Goal: Navigation & Orientation: Understand site structure

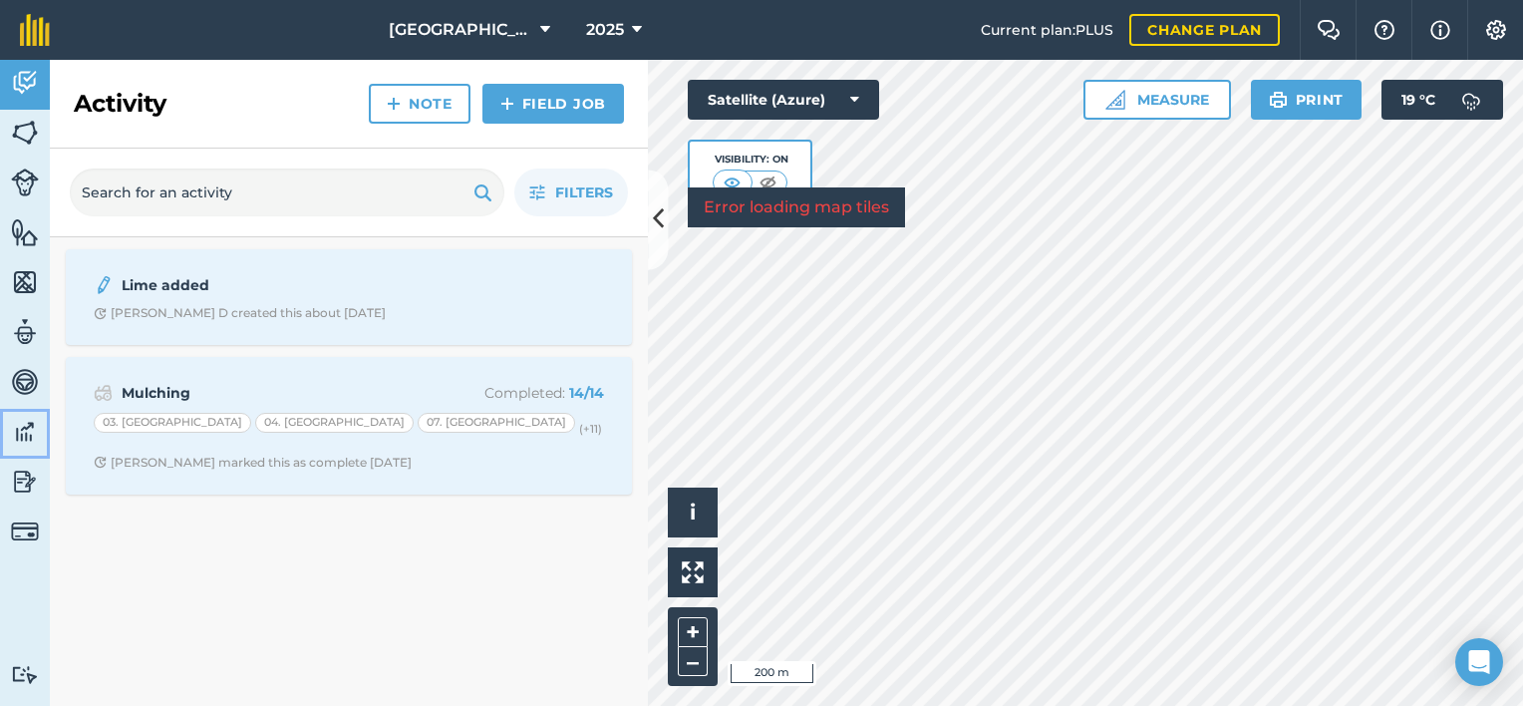
click at [20, 434] on img at bounding box center [25, 432] width 28 height 30
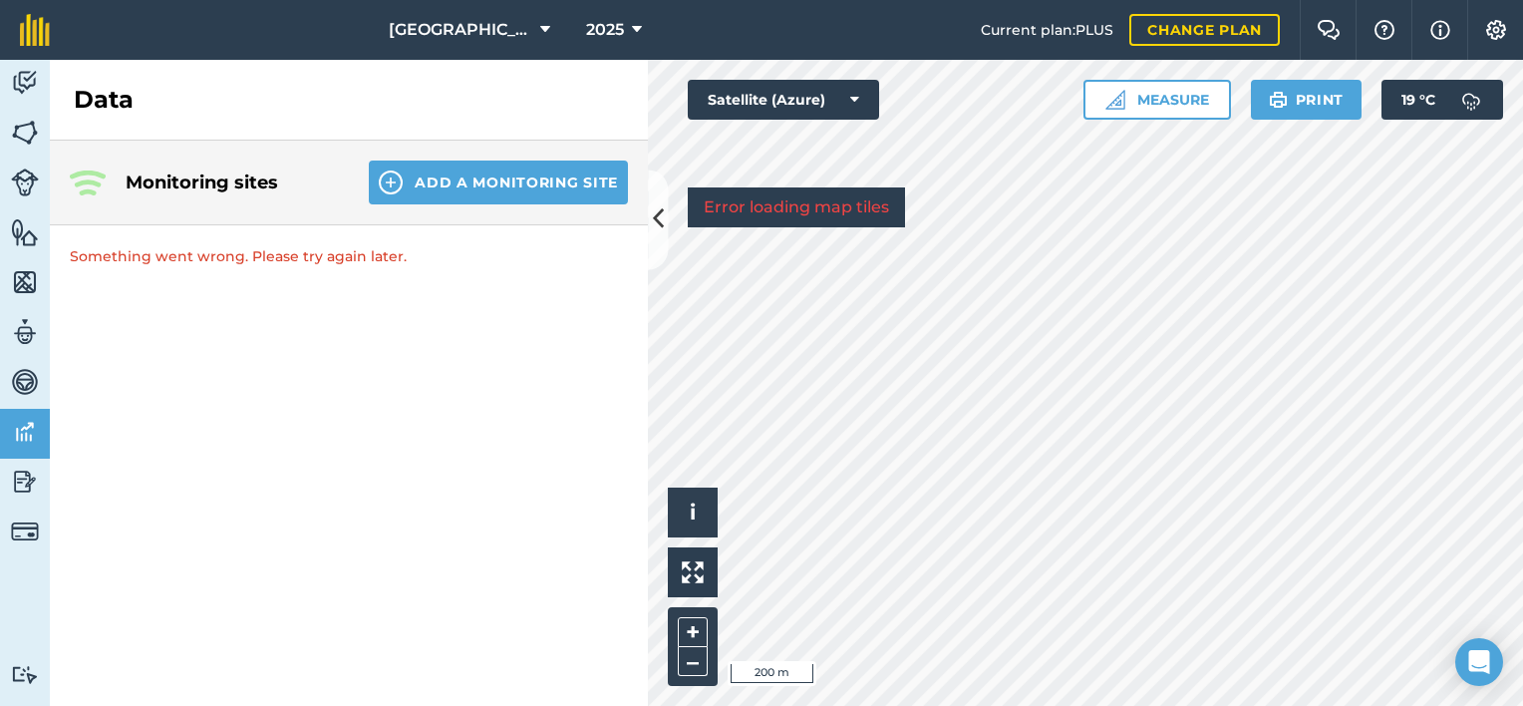
click at [307, 256] on p "Something went wrong. Please try again later." at bounding box center [349, 256] width 598 height 62
click at [483, 171] on button "Add a Monitoring Site" at bounding box center [498, 182] width 259 height 44
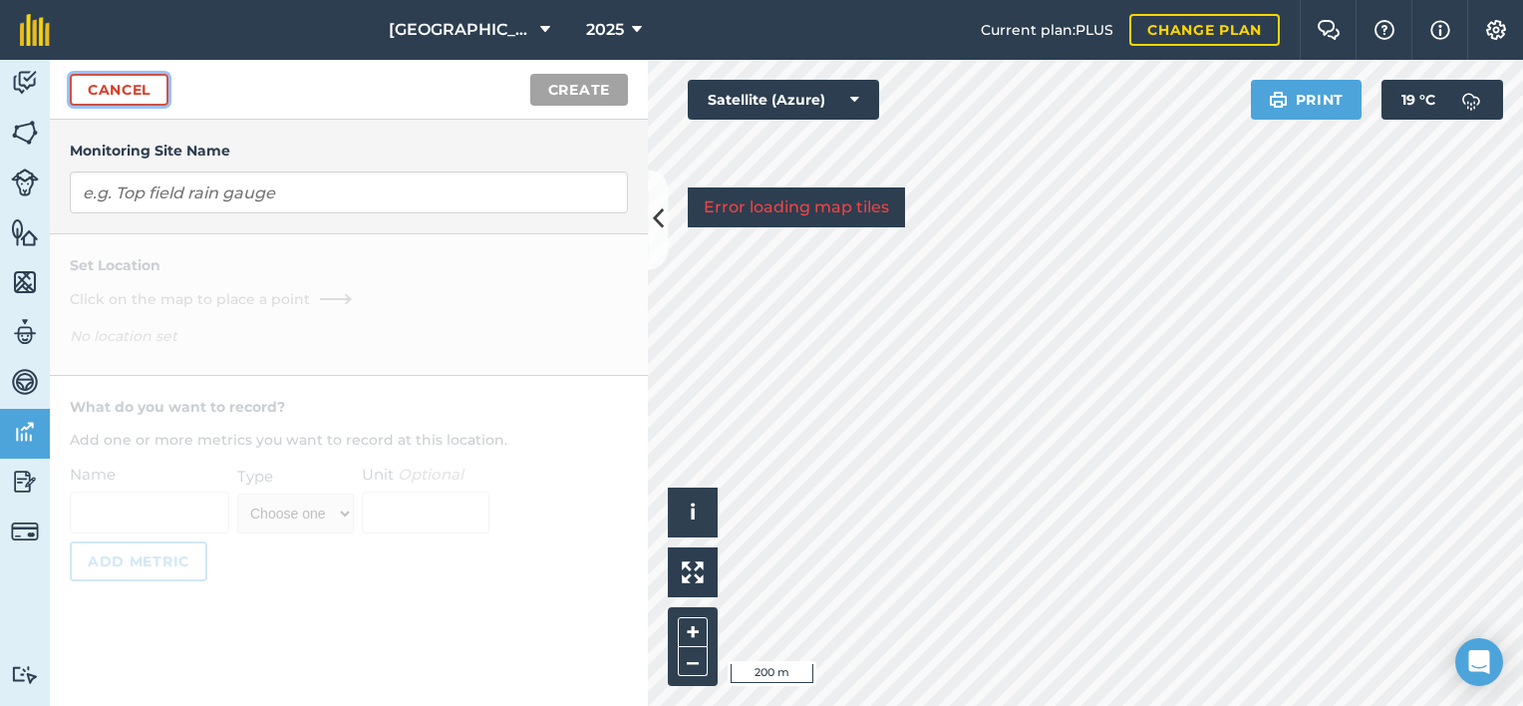
click at [114, 95] on link "Cancel" at bounding box center [119, 90] width 99 height 32
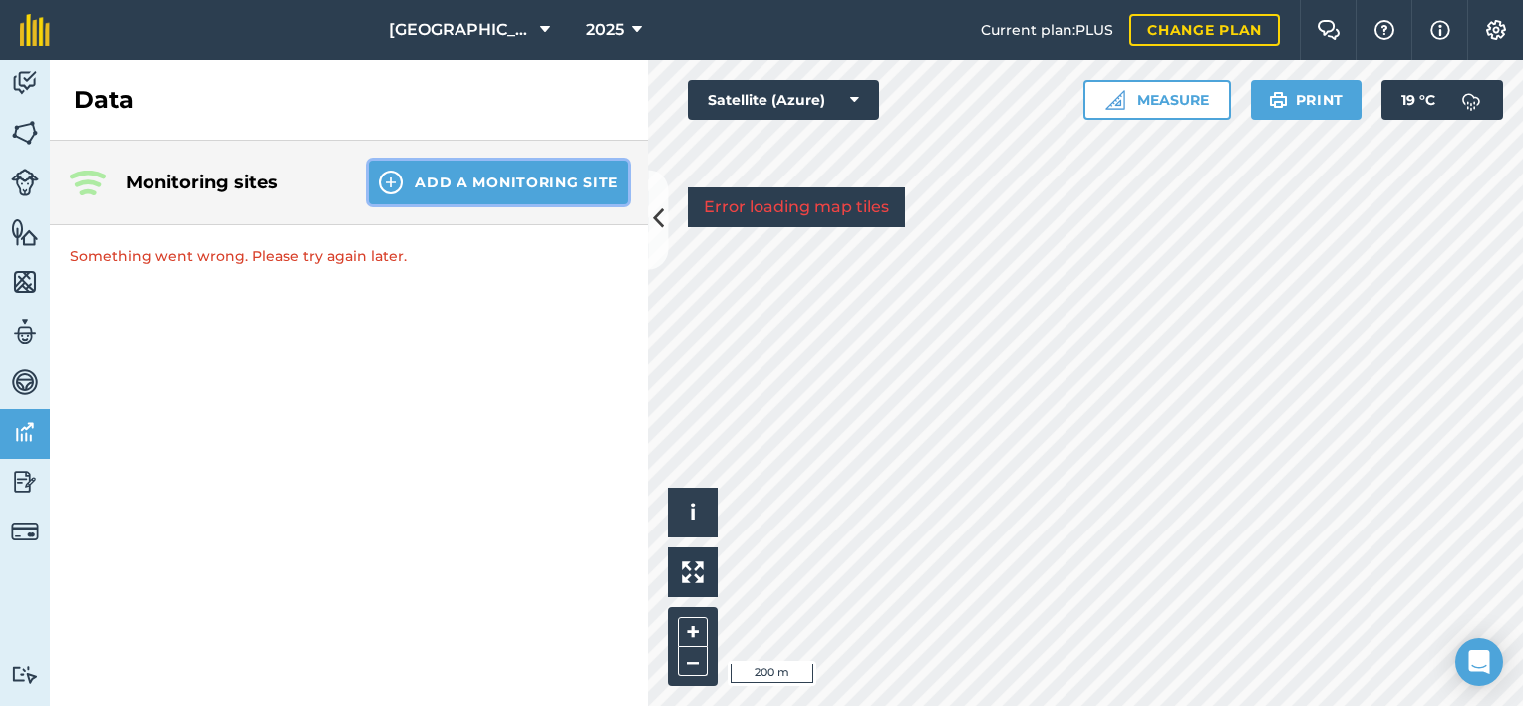
click at [476, 180] on button "Add a Monitoring Site" at bounding box center [498, 182] width 259 height 44
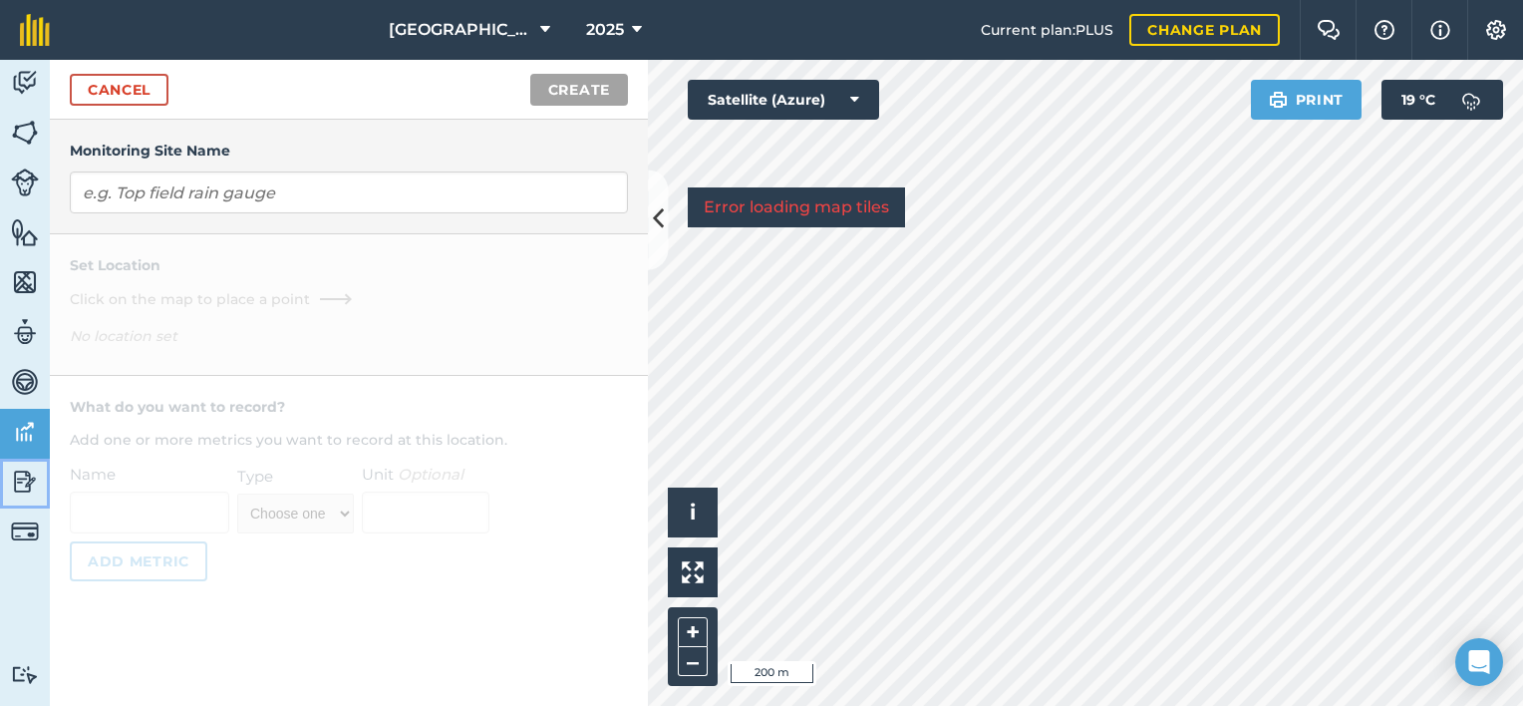
click at [28, 490] on img at bounding box center [25, 482] width 28 height 30
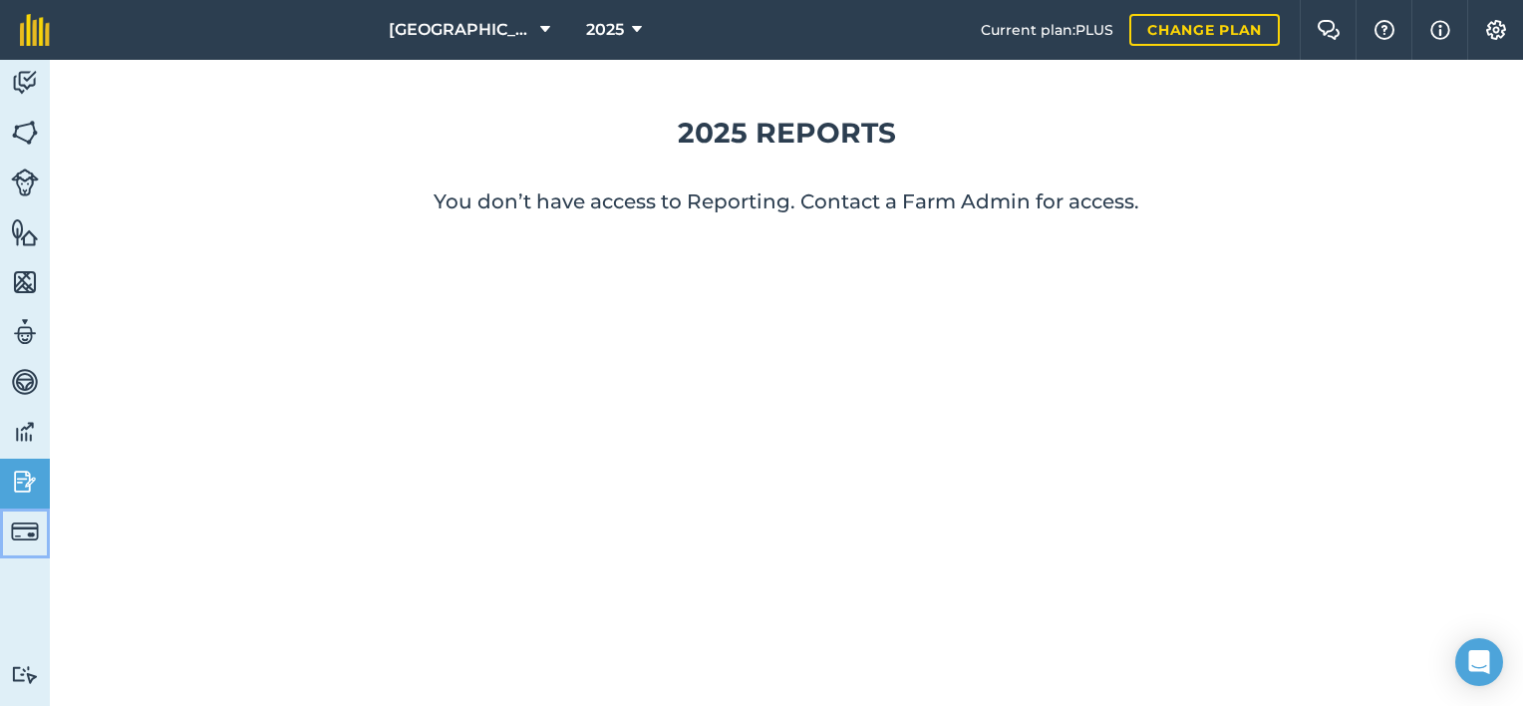
click at [19, 534] on img at bounding box center [25, 531] width 28 height 28
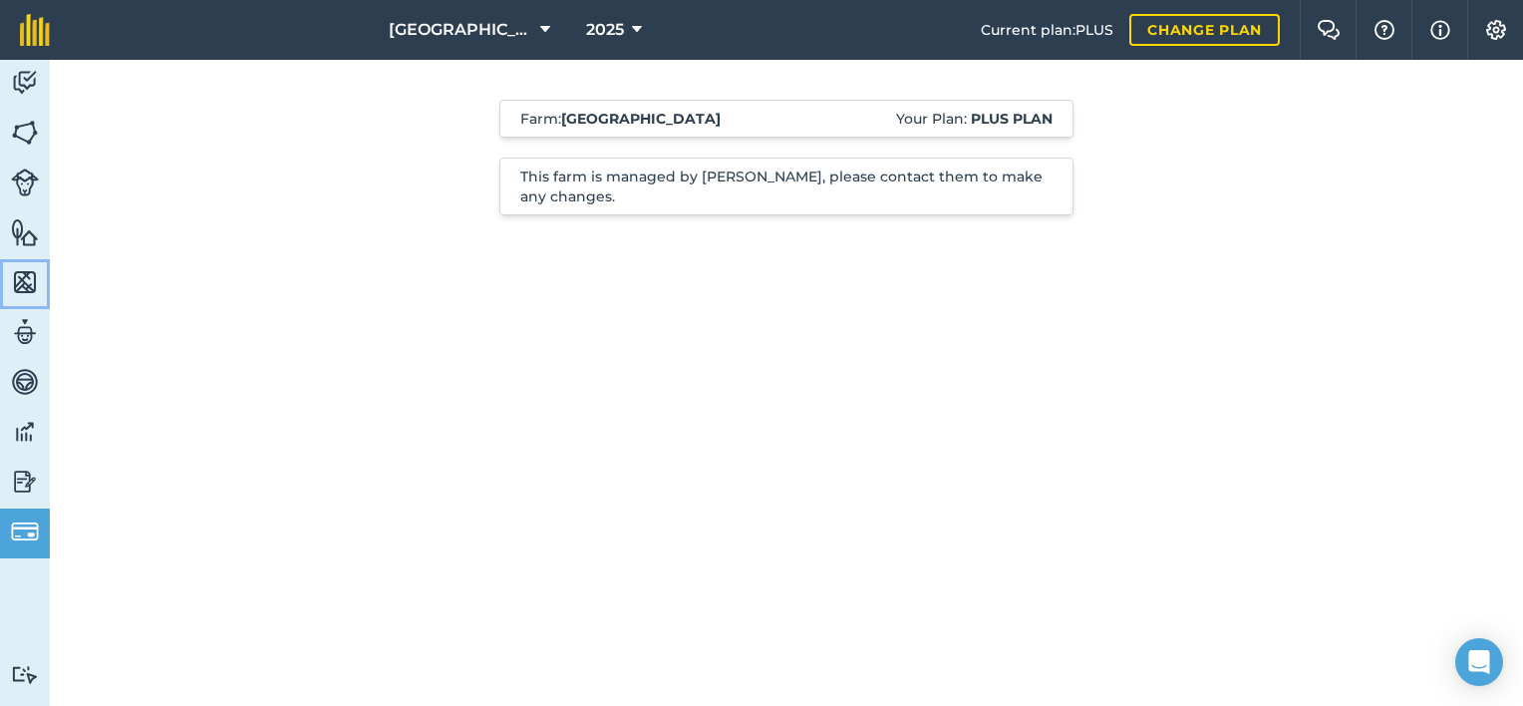
click at [28, 279] on img at bounding box center [25, 282] width 28 height 30
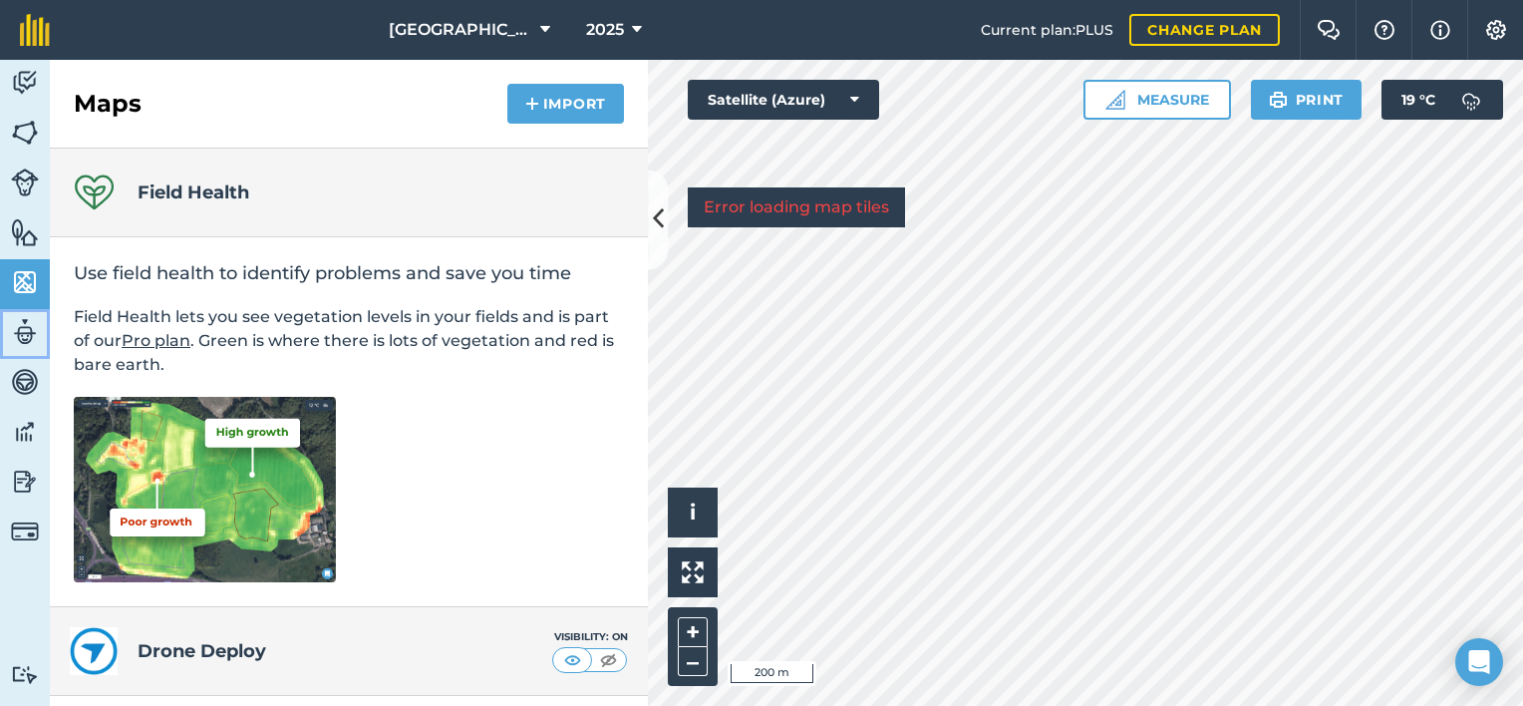
click at [27, 333] on img at bounding box center [25, 332] width 28 height 30
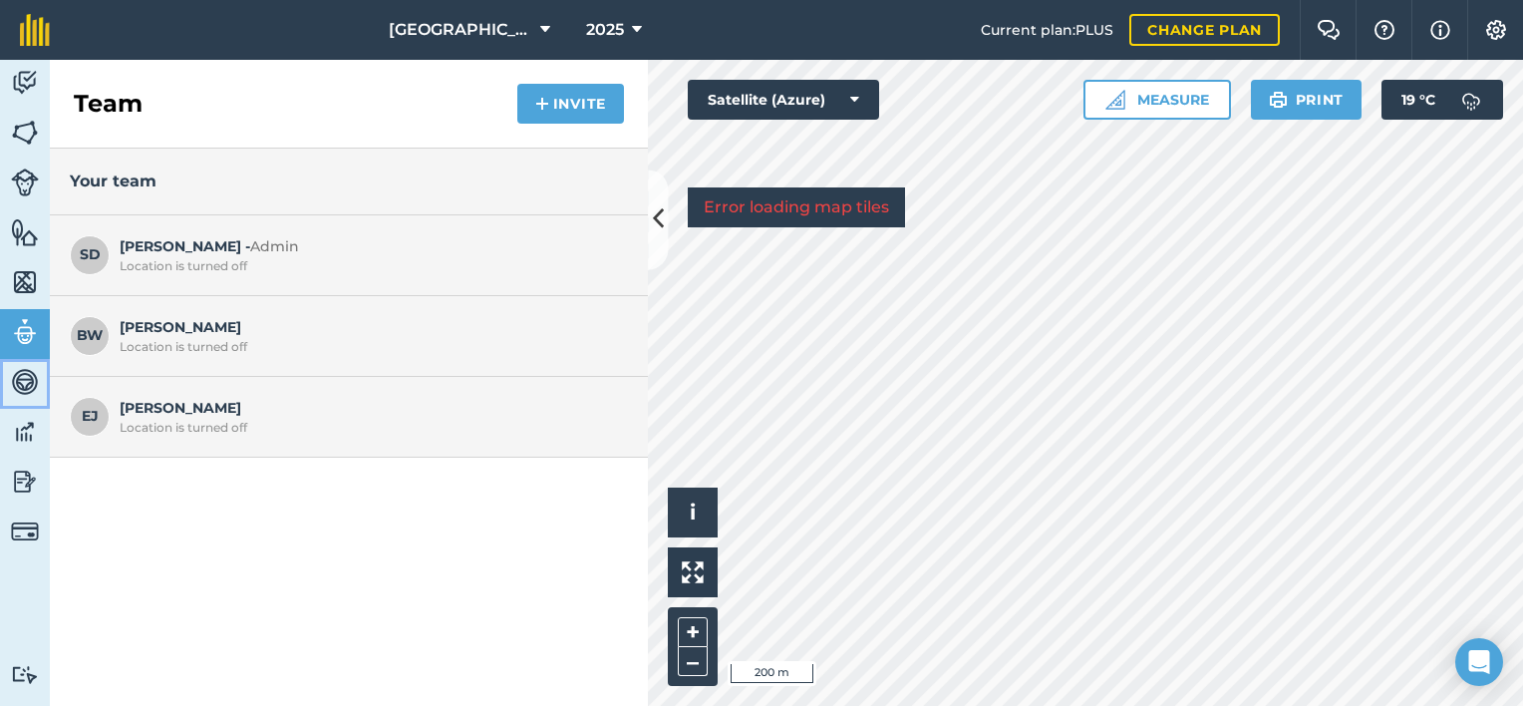
click at [23, 380] on img at bounding box center [25, 382] width 28 height 30
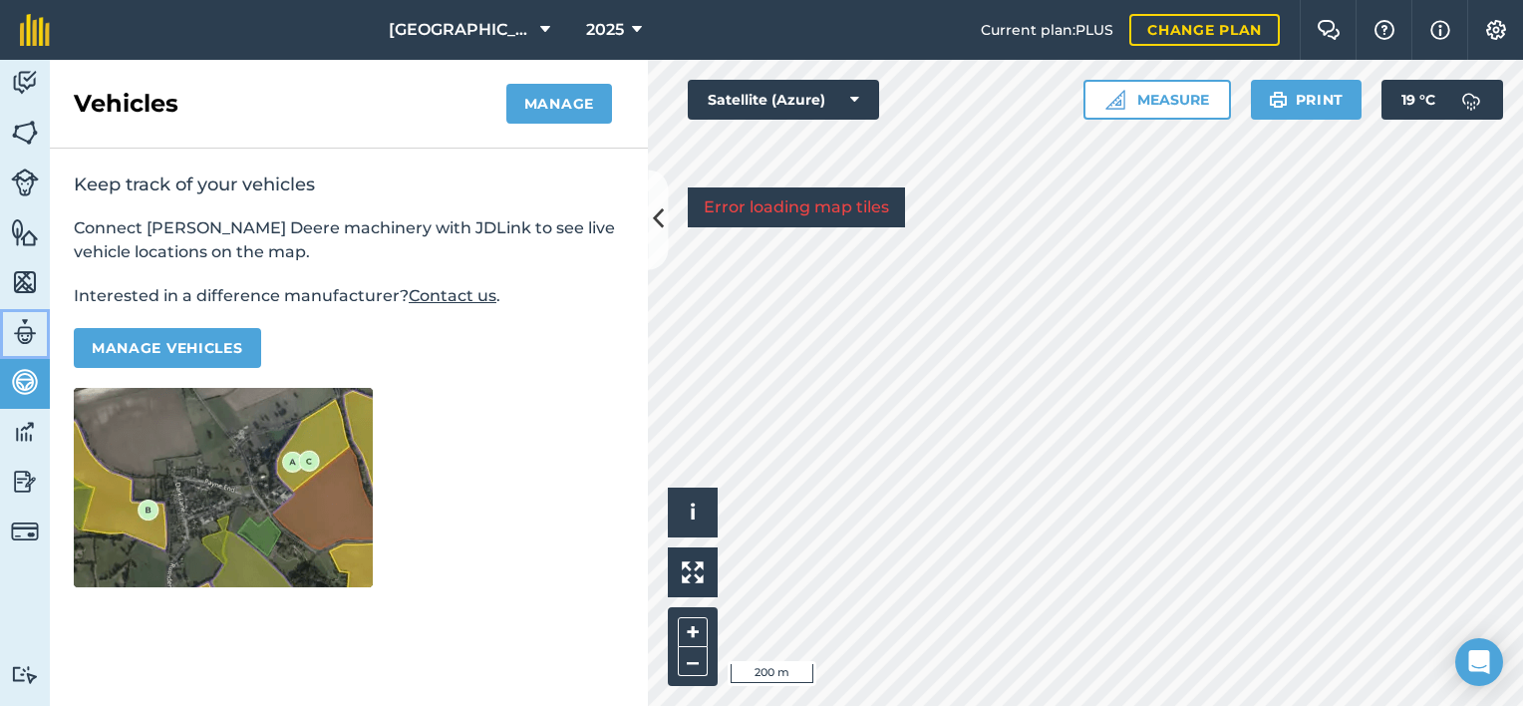
click at [26, 339] on img at bounding box center [25, 332] width 28 height 30
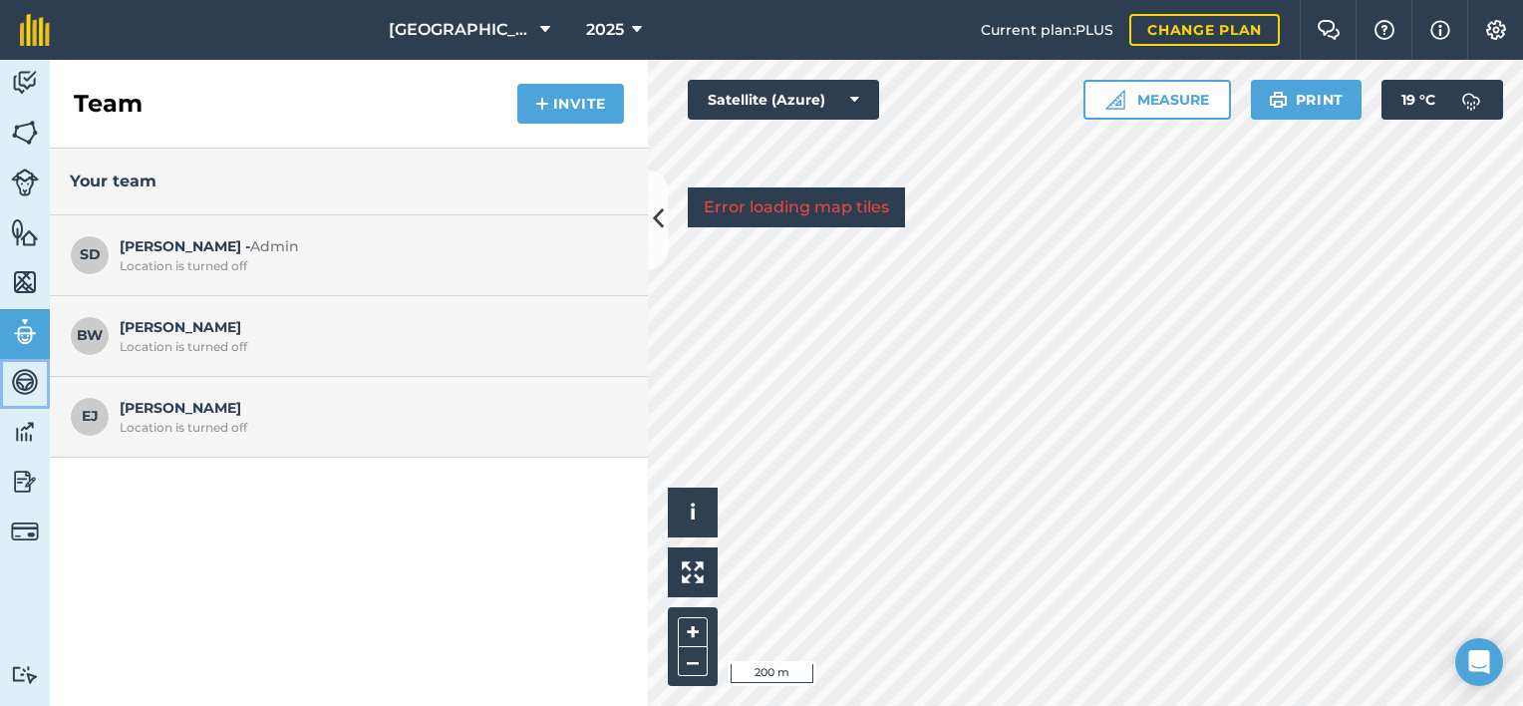
click at [22, 382] on img at bounding box center [25, 382] width 28 height 30
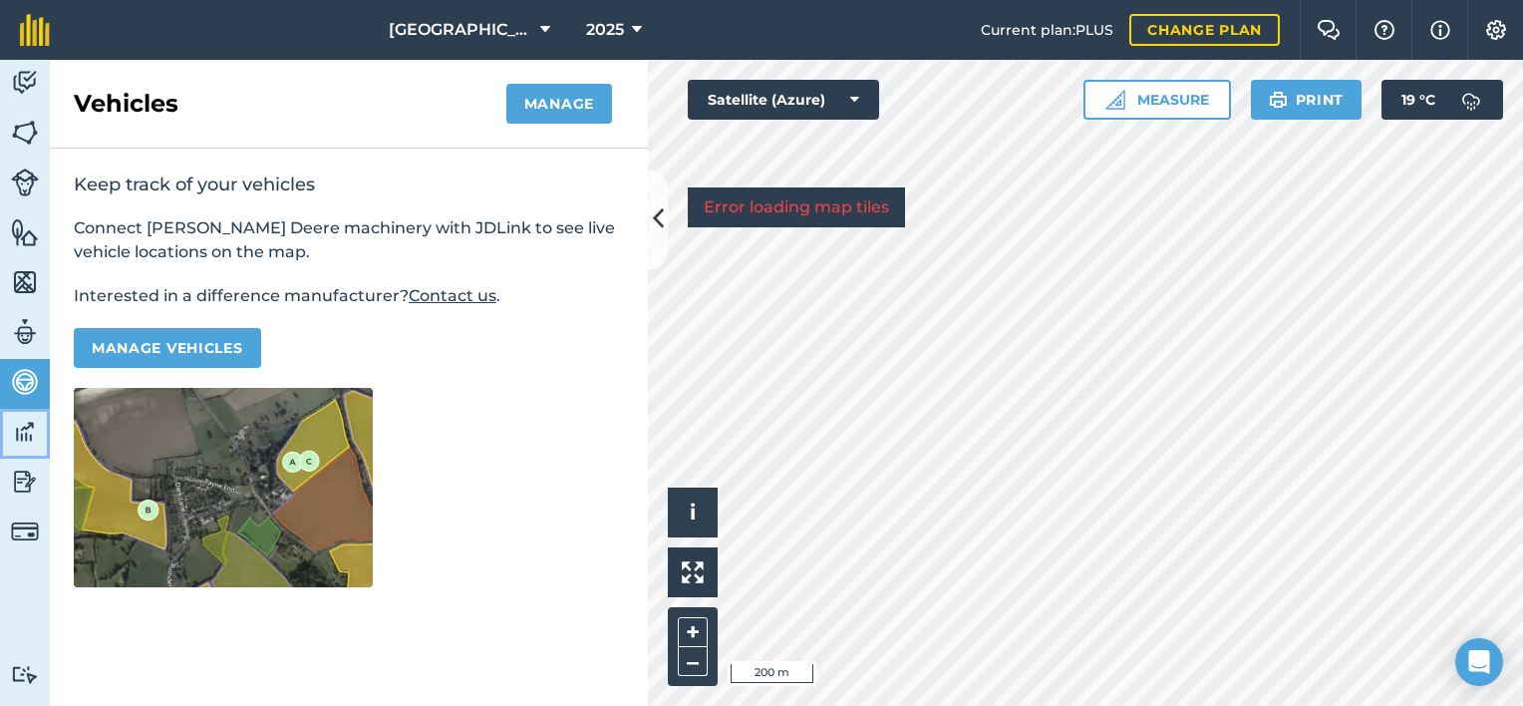
click at [25, 430] on img at bounding box center [25, 432] width 28 height 30
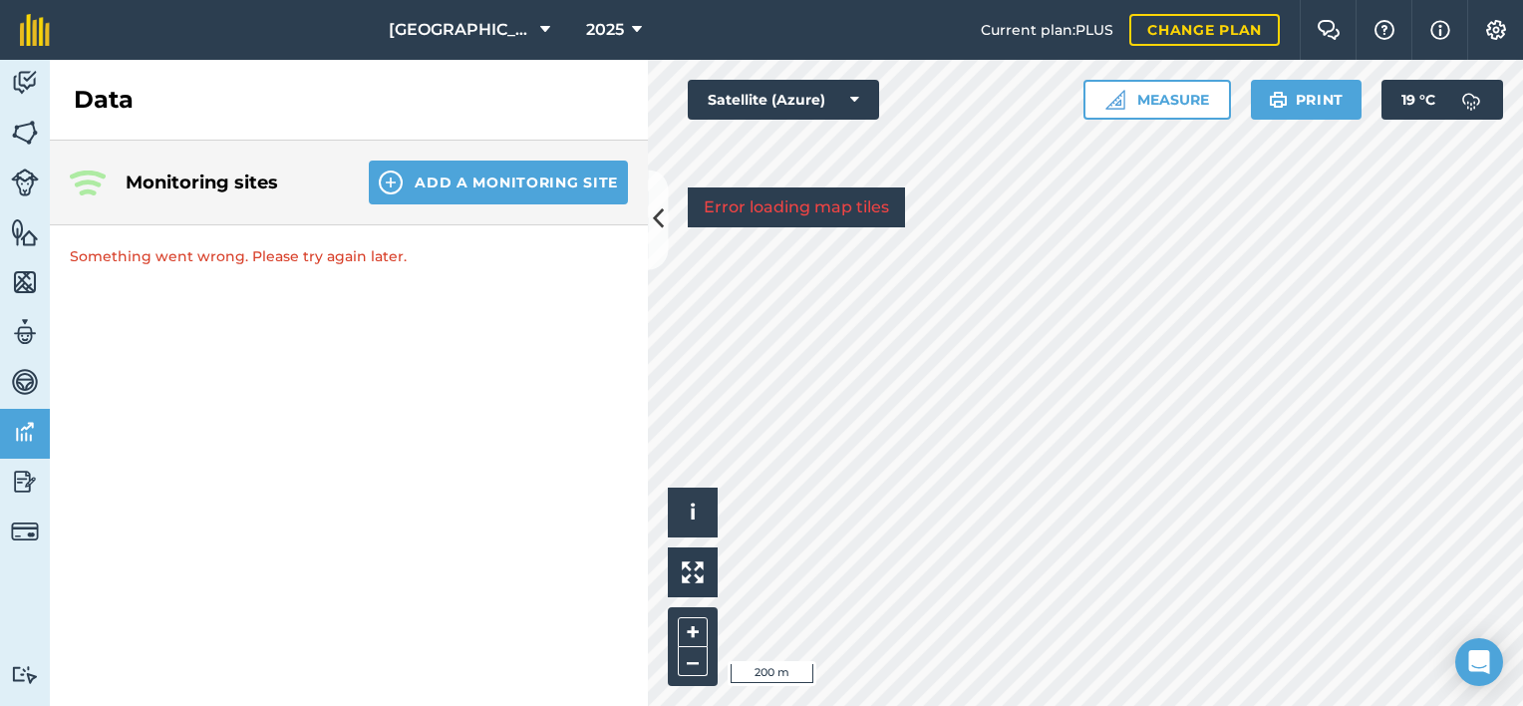
click at [99, 178] on img at bounding box center [88, 182] width 36 height 25
click at [100, 101] on h2 "Data" at bounding box center [104, 100] width 60 height 32
click at [526, 27] on button "[GEOGRAPHIC_DATA]" at bounding box center [469, 30] width 177 height 60
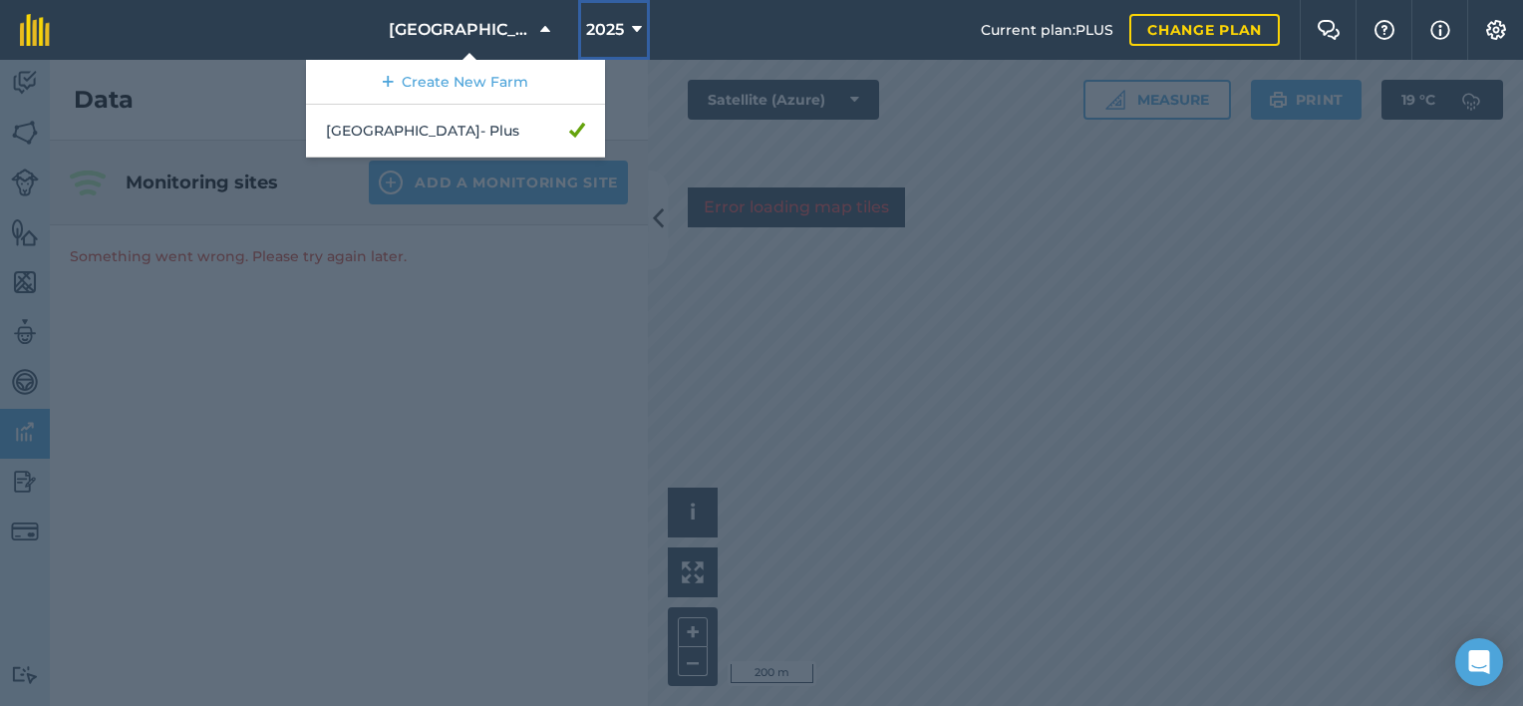
click at [619, 29] on button "2025" at bounding box center [614, 30] width 72 height 60
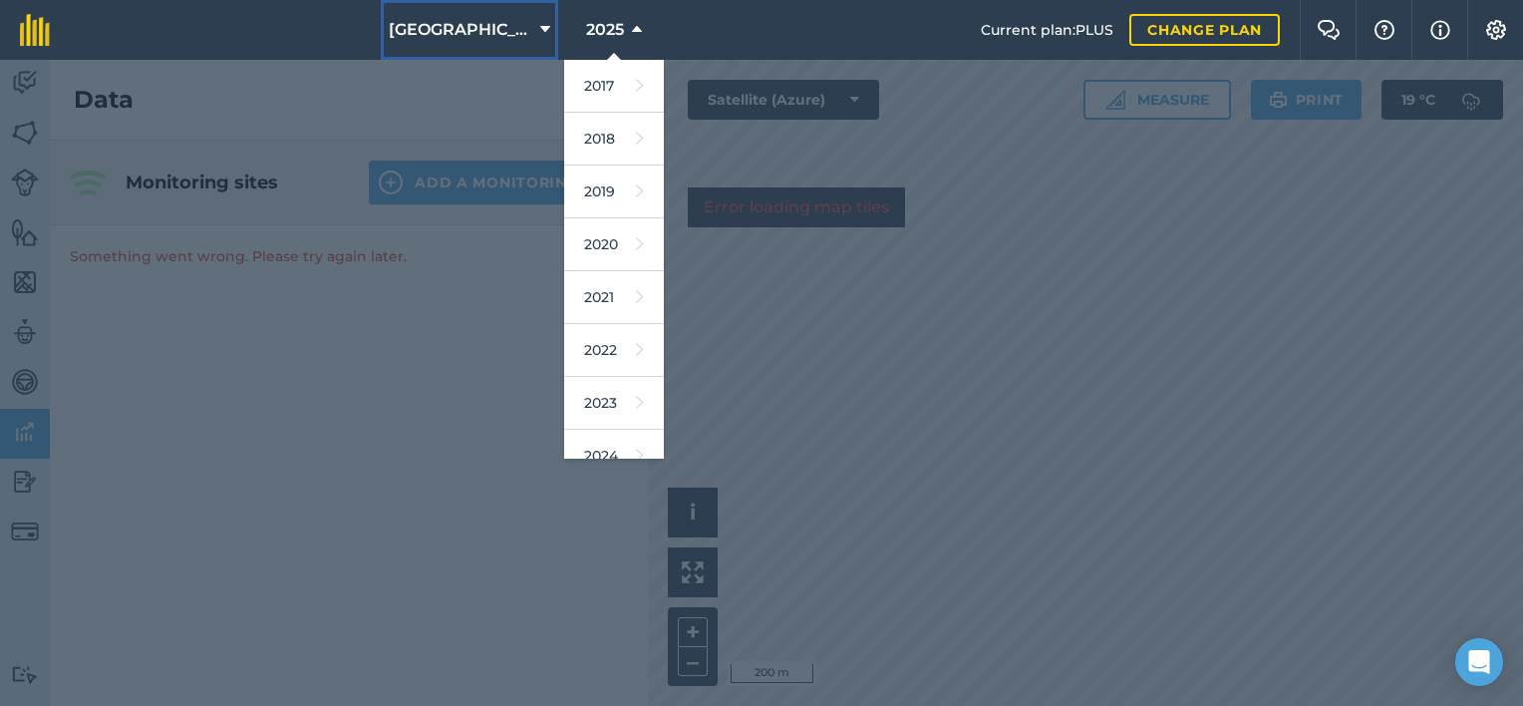
click at [490, 27] on span "[GEOGRAPHIC_DATA]" at bounding box center [461, 30] width 144 height 24
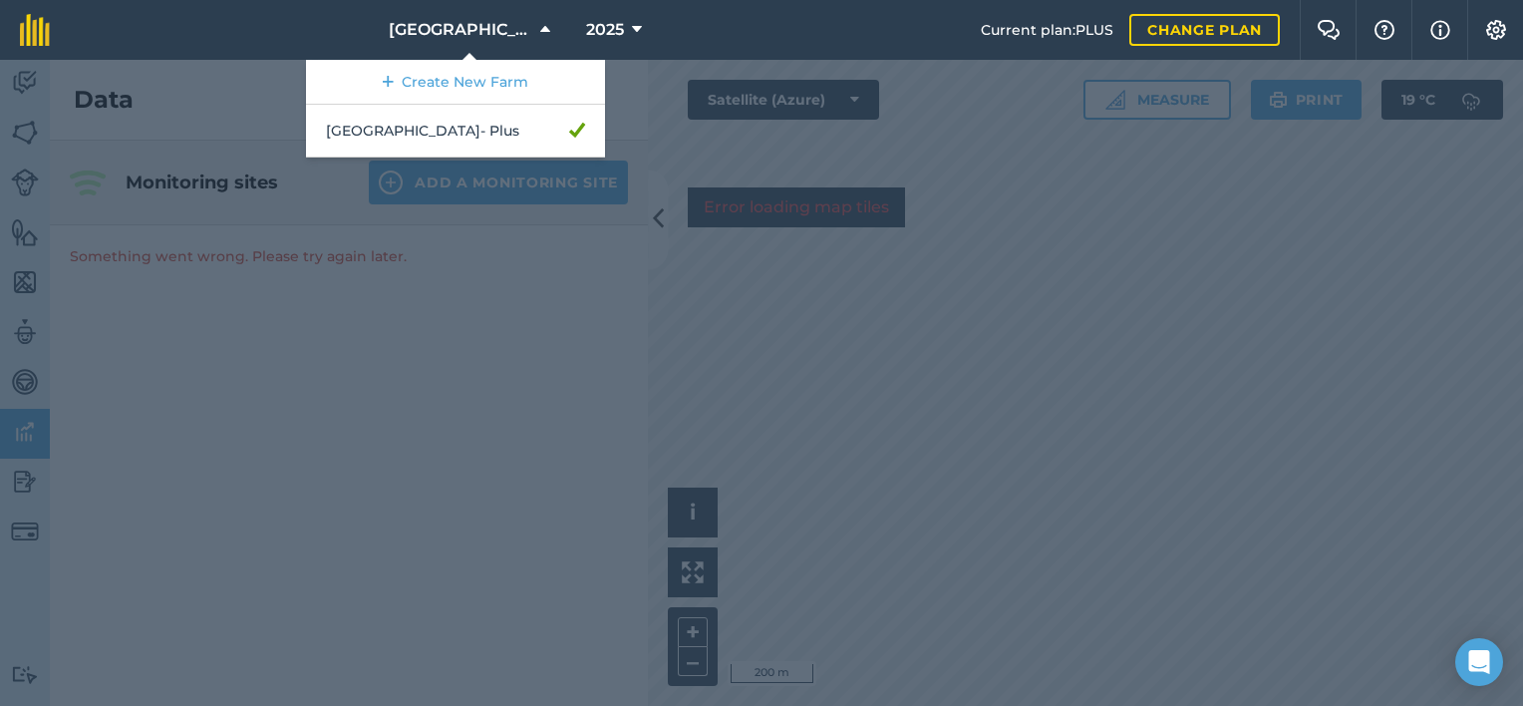
click at [169, 310] on div at bounding box center [761, 383] width 1523 height 646
